Goal: Task Accomplishment & Management: Manage account settings

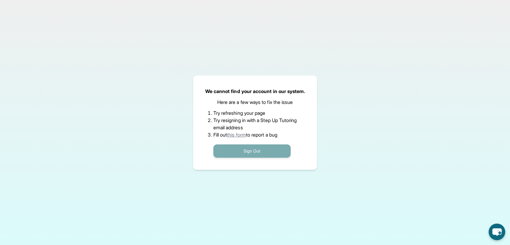
click at [247, 146] on button "Sign Out" at bounding box center [251, 150] width 77 height 13
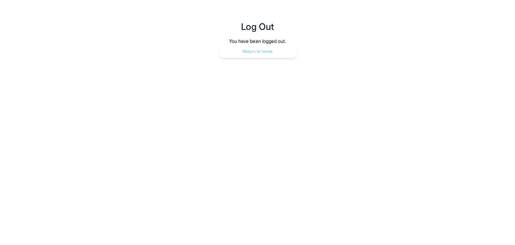
click at [264, 52] on button "Return to home" at bounding box center [257, 51] width 77 height 13
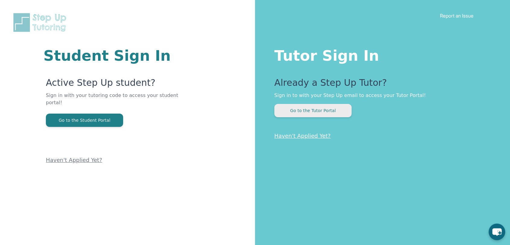
click at [301, 110] on button "Go to the Tutor Portal" at bounding box center [312, 110] width 77 height 13
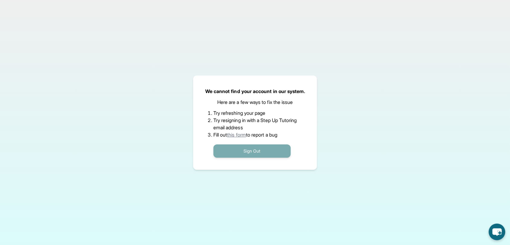
click at [276, 151] on button "Sign Out" at bounding box center [251, 150] width 77 height 13
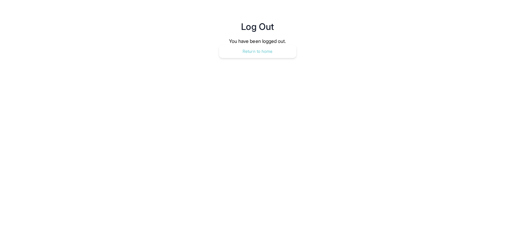
click at [287, 47] on button "Return to home" at bounding box center [257, 51] width 77 height 13
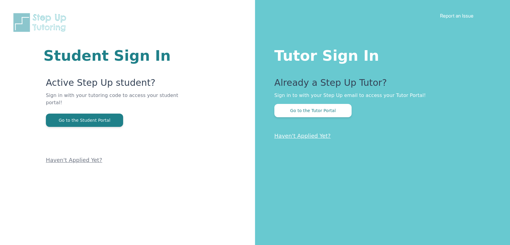
click at [304, 115] on button "Go to the Tutor Portal" at bounding box center [312, 110] width 77 height 13
